Goal: Register for event/course

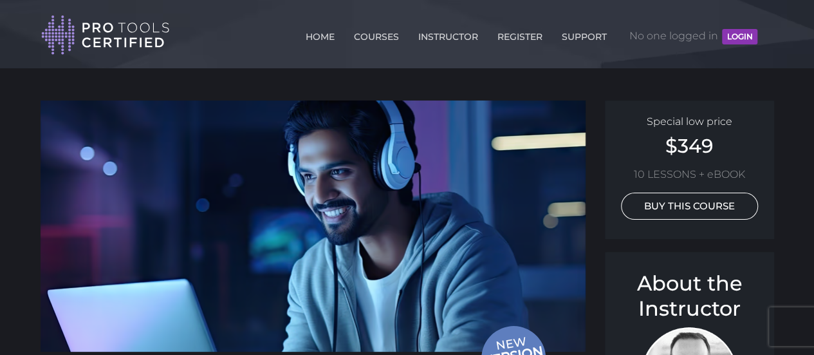
click at [694, 208] on link "BUY THIS COURSE" at bounding box center [689, 205] width 137 height 27
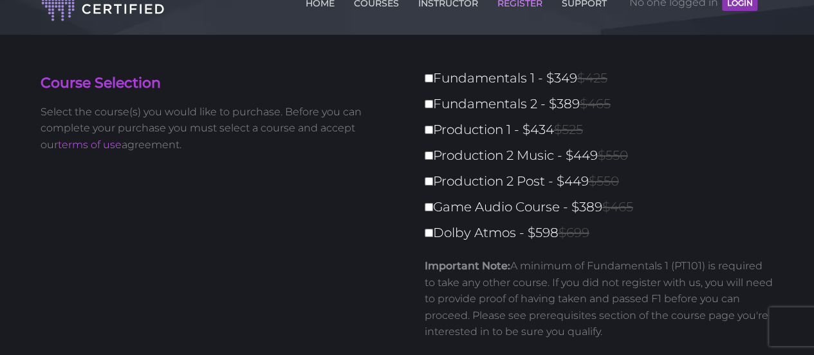
scroll to position [36, 0]
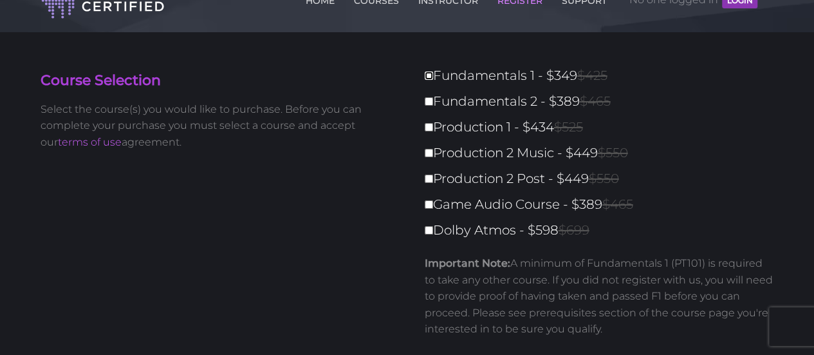
click at [429, 74] on input "Fundamentals 1 - $349 $425" at bounding box center [429, 75] width 8 height 8
checkbox input "true"
type input "349"
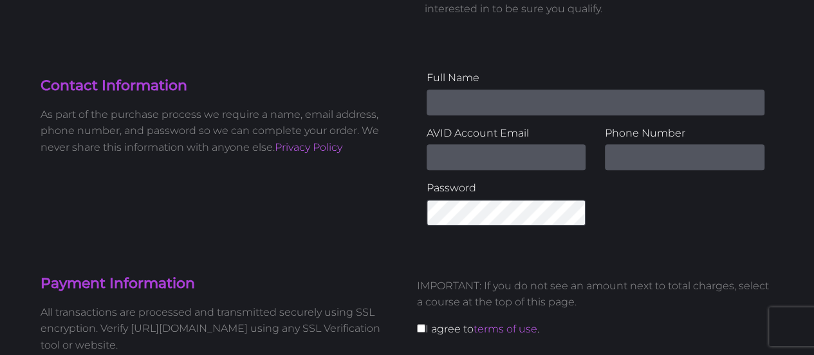
scroll to position [360, 0]
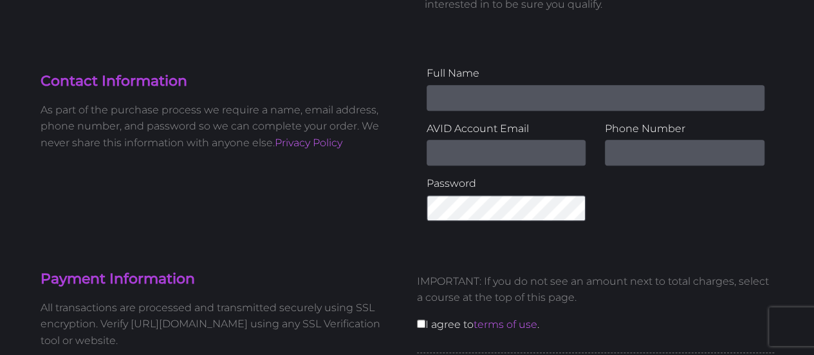
click at [543, 102] on input "Name" at bounding box center [596, 98] width 338 height 26
type input "Fletcher Loyer"
click at [622, 153] on input "text" at bounding box center [685, 153] width 160 height 26
type input "7032234816"
click at [656, 199] on div "Full Name Fletcher Loyer AVID Account Email Phone Number 7032234816 Password" at bounding box center [595, 147] width 376 height 165
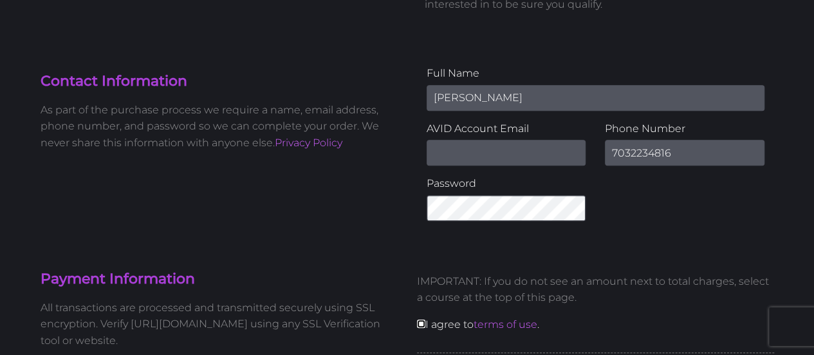
click at [421, 324] on input "checkbox" at bounding box center [421, 323] width 8 height 8
checkbox input "true"
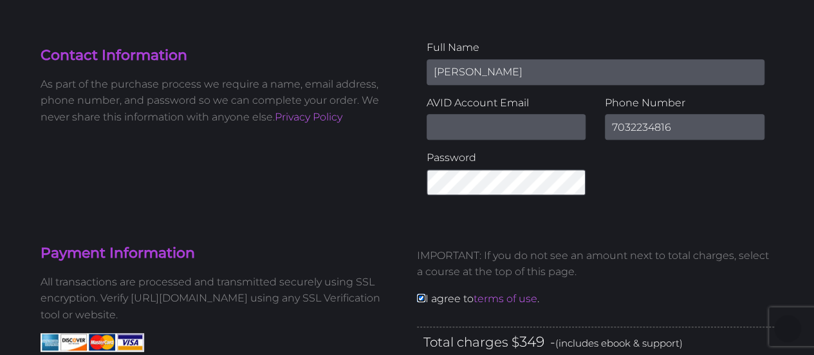
scroll to position [380, 0]
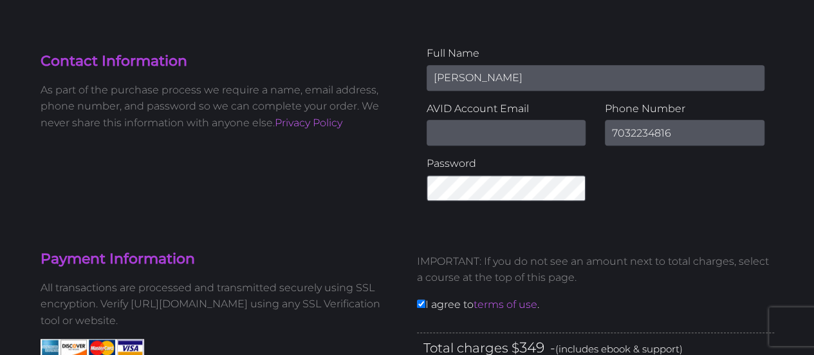
click at [508, 131] on input "Email Address" at bounding box center [507, 133] width 160 height 26
type input "falguy1@gmail.com"
click at [741, 183] on div "Full Name Fletcher Loyer AVID Account Email falguy1@gmail.com Phone Number 7032…" at bounding box center [595, 127] width 376 height 165
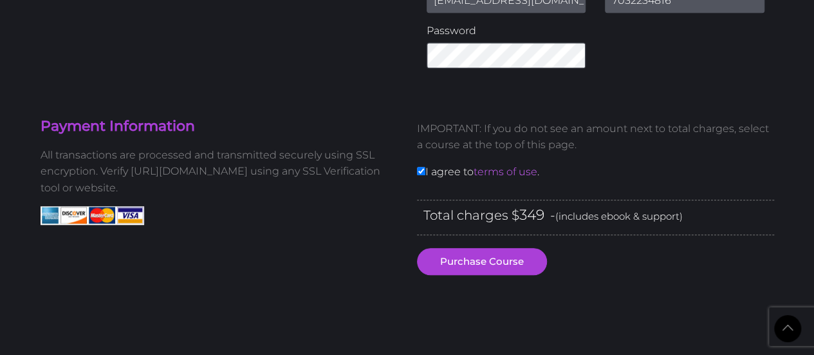
scroll to position [521, 0]
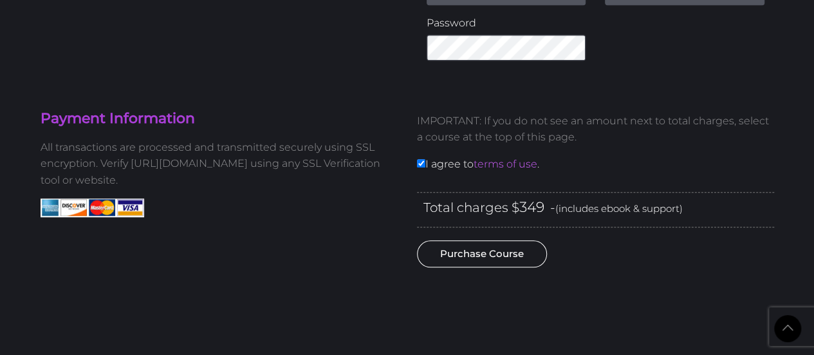
click at [497, 252] on button "Purchase Course" at bounding box center [482, 253] width 130 height 27
